Goal: Transaction & Acquisition: Purchase product/service

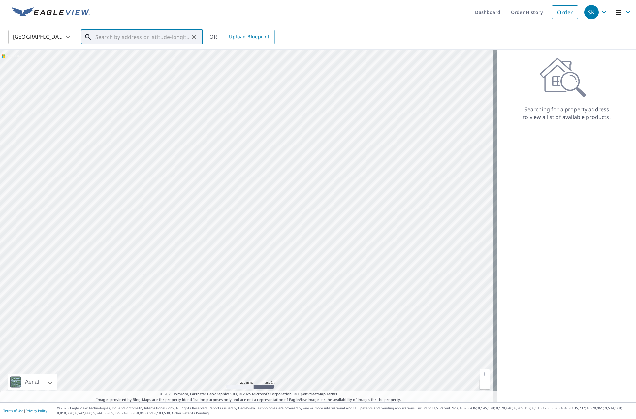
click at [146, 37] on input "text" at bounding box center [142, 37] width 94 height 18
paste input "[STREET_ADDRESS]"
click at [141, 58] on span "[STREET_ADDRESS]" at bounding box center [146, 56] width 104 height 8
type input "[STREET_ADDRESS]"
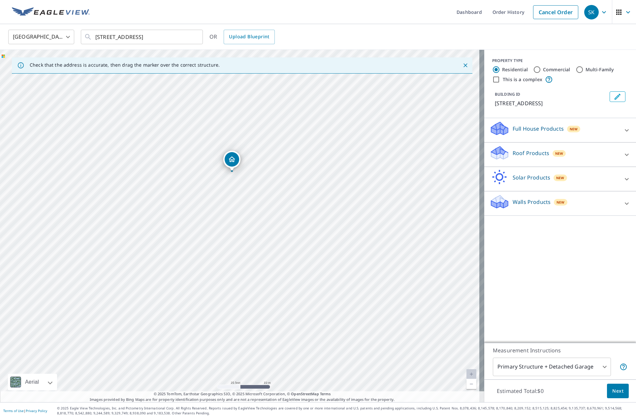
click at [518, 155] on p "Roof Products" at bounding box center [530, 153] width 37 height 8
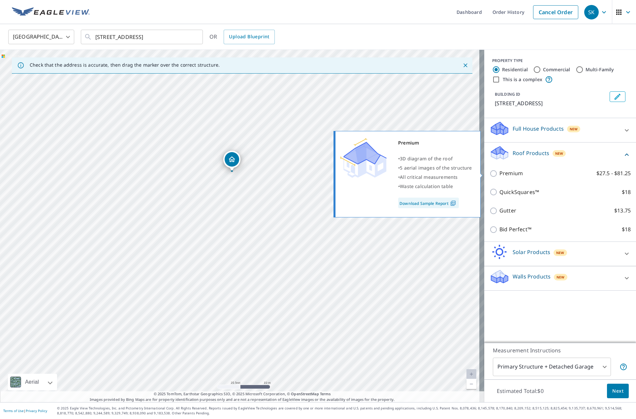
click at [506, 174] on p "Premium" at bounding box center [510, 173] width 23 height 8
click at [499, 174] on input "Premium $27.5 - $81.25" at bounding box center [494, 173] width 10 height 8
checkbox input "true"
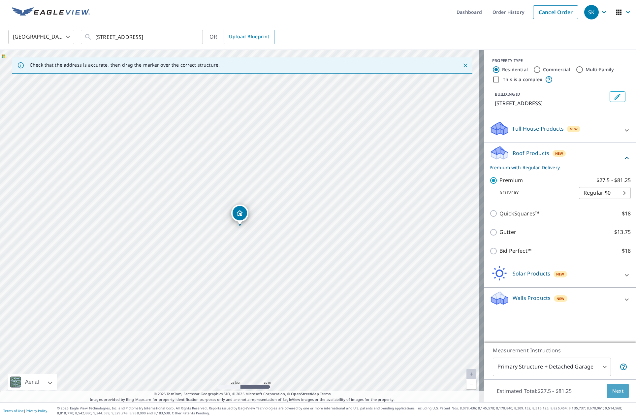
click at [612, 391] on span "Next" at bounding box center [617, 391] width 11 height 8
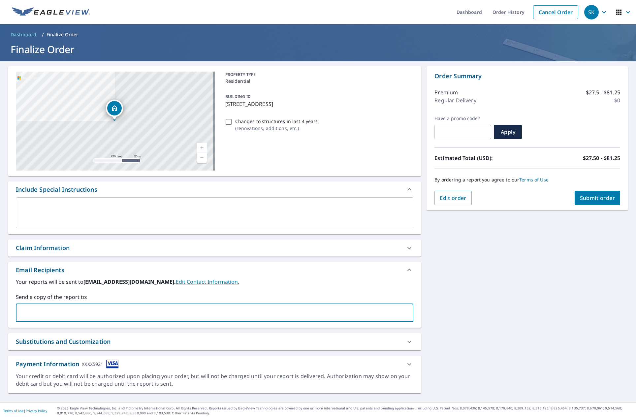
click at [62, 313] on input "text" at bounding box center [210, 312] width 382 height 13
type input "[EMAIL_ADDRESS][DOMAIN_NAME]"
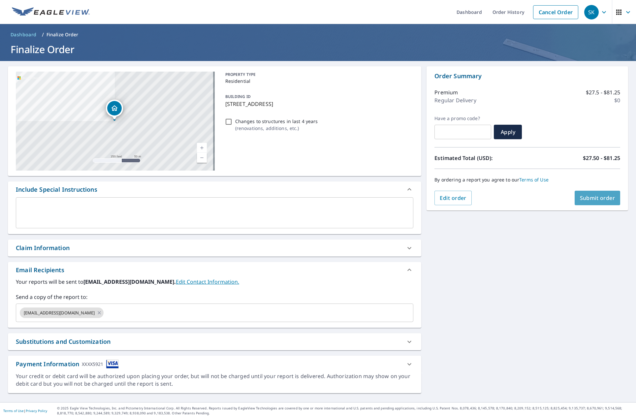
click at [587, 199] on span "Submit order" at bounding box center [597, 197] width 35 height 7
checkbox input "true"
